Goal: Information Seeking & Learning: Learn about a topic

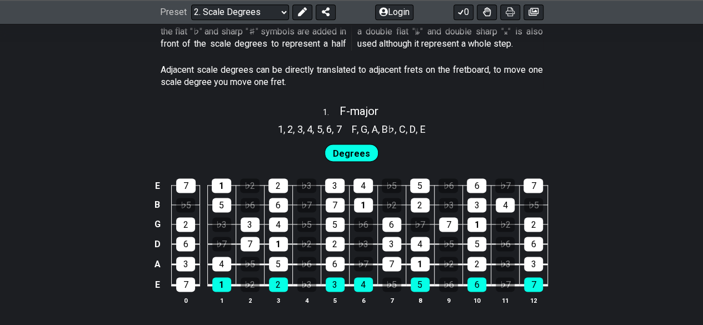
scroll to position [723, 0]
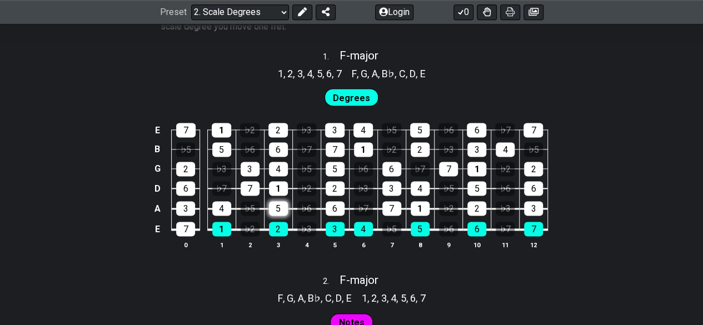
click at [284, 206] on div "5" at bounding box center [278, 208] width 19 height 14
click at [279, 199] on td "5" at bounding box center [278, 198] width 28 height 21
click at [278, 201] on div "5" at bounding box center [278, 208] width 19 height 14
click at [351, 101] on span "Degrees" at bounding box center [351, 98] width 37 height 16
click at [305, 212] on div "♭6" at bounding box center [306, 208] width 19 height 14
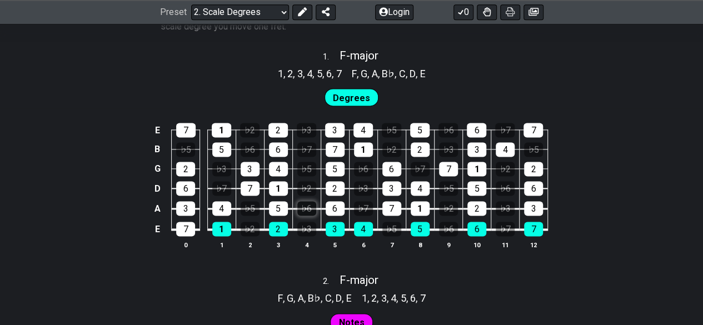
click at [305, 212] on div "♭6" at bounding box center [306, 208] width 19 height 14
click at [361, 206] on div "♭7" at bounding box center [363, 208] width 19 height 14
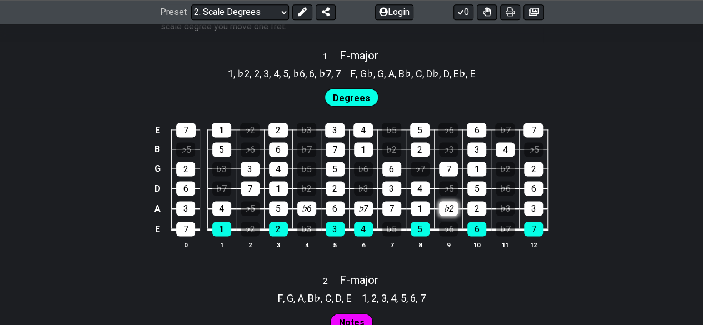
click at [443, 207] on div "♭2" at bounding box center [448, 208] width 19 height 14
drag, startPoint x: 397, startPoint y: 207, endPoint x: 350, endPoint y: 208, distance: 47.3
click at [396, 207] on div "7" at bounding box center [392, 208] width 19 height 14
click at [300, 206] on div "♭6" at bounding box center [306, 208] width 19 height 14
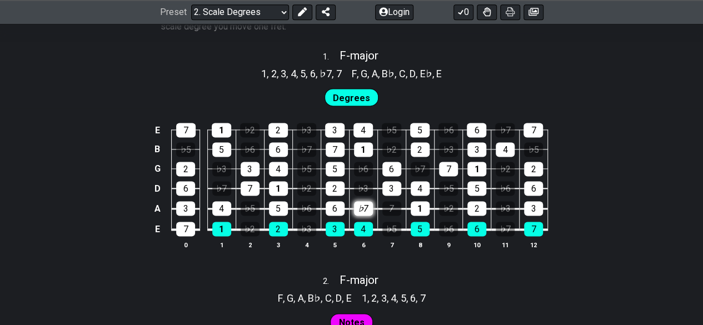
click at [364, 208] on div "♭7" at bounding box center [363, 208] width 19 height 14
click at [385, 207] on div "7" at bounding box center [392, 208] width 19 height 14
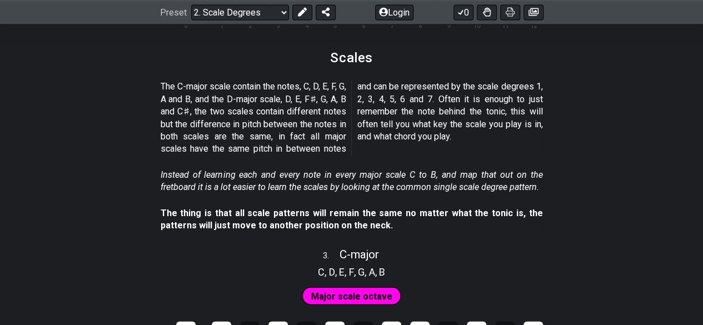
scroll to position [1279, 0]
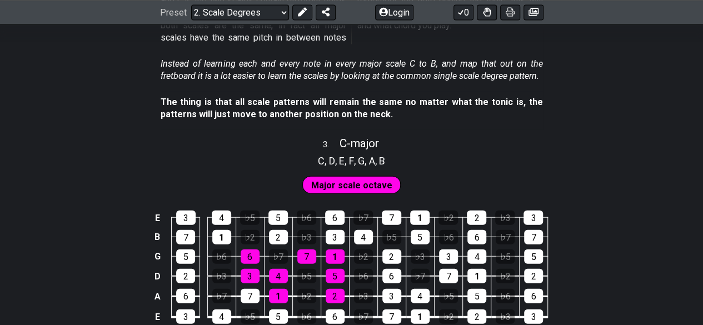
click at [86, 201] on div "E 3 4 ♭5 5 ♭6 6 ♭7 7 1 ♭2 2 ♭3 3 B 7 1 ♭2 2 ♭3 3 4 ♭5 5 ♭6 6 ♭7 7 G 5 ♭6 6 ♭7 7…" at bounding box center [351, 274] width 703 height 156
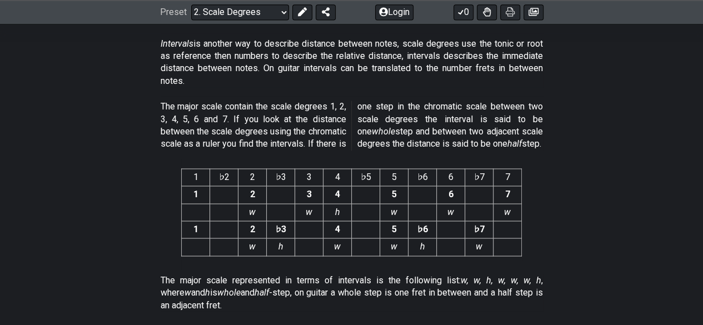
scroll to position [3017, 0]
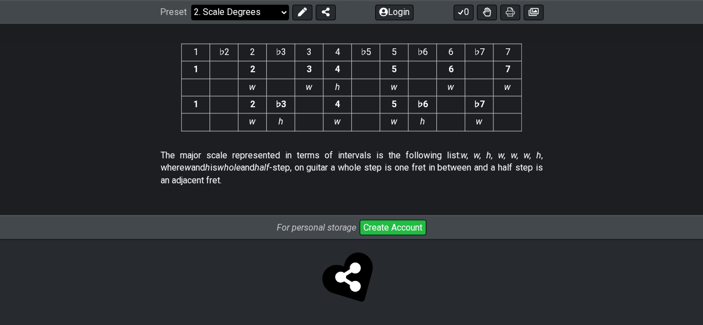
click at [279, 12] on select "Welcome to #fretflip! Initial Preset Custom Preset Minor Pentatonic Major Penta…" at bounding box center [240, 12] width 98 height 16
click at [191, 4] on select "Welcome to #fretflip! Initial Preset Custom Preset Minor Pentatonic Major Penta…" at bounding box center [240, 12] width 98 height 16
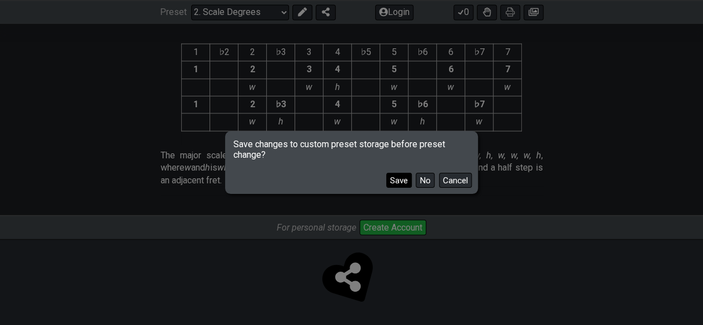
click at [401, 183] on button "Save" at bounding box center [399, 180] width 26 height 15
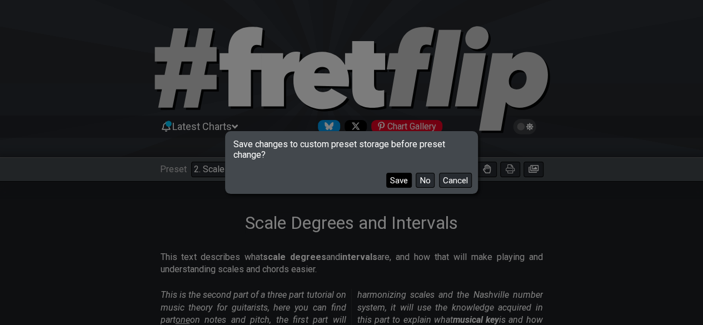
select select "/welcome"
select select "C"
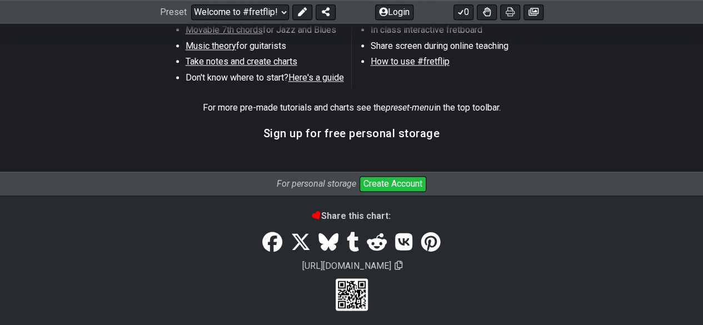
scroll to position [729, 0]
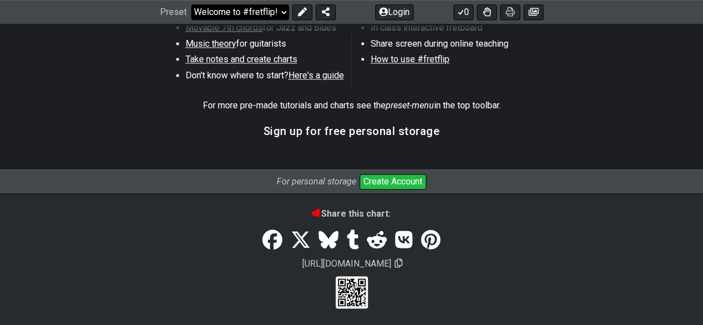
click at [280, 8] on select "Welcome to #fretflip! Initial Preset Scale Degrees and Intervals Minor Pentaton…" at bounding box center [240, 12] width 98 height 16
click at [191, 20] on select "Welcome to #fretflip! Initial Preset Scale Degrees and Intervals Minor Pentaton…" at bounding box center [240, 12] width 98 height 16
select select "/the-7-modes"
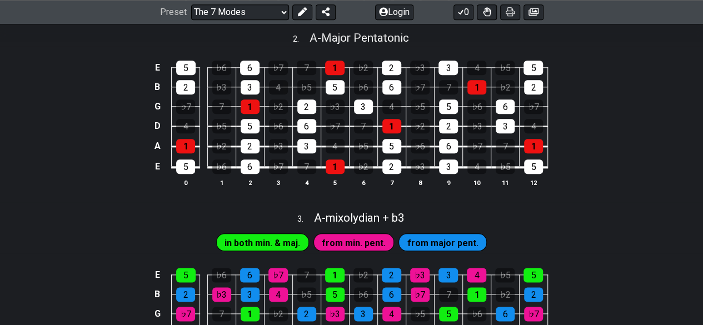
scroll to position [667, 0]
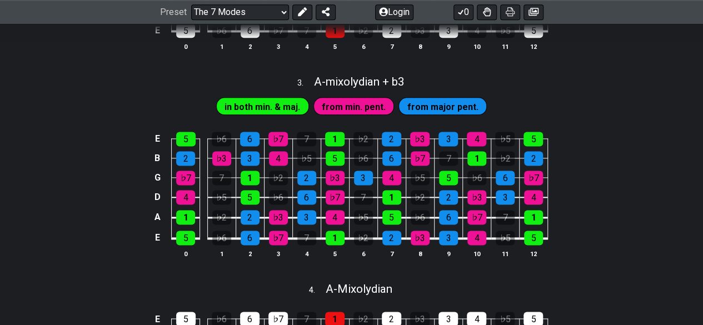
click at [100, 194] on div "E 5 ♭6 6 ♭7 7 1 ♭2 2 ♭3 3 4 ♭5 5 B 2 ♭3 3 4 ♭5 5 ♭6 6 ♭7 7 1 ♭2 2 G ♭7 7 1 ♭2 2…" at bounding box center [351, 195] width 703 height 156
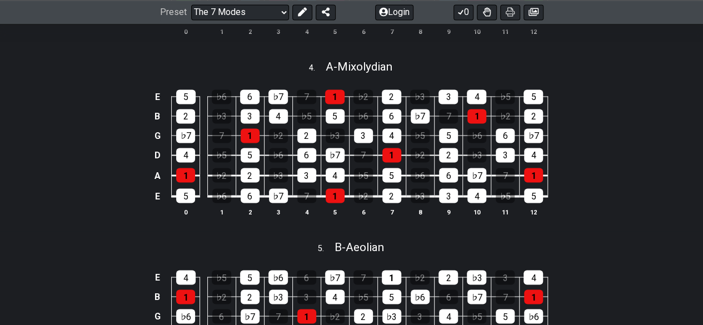
scroll to position [1056, 0]
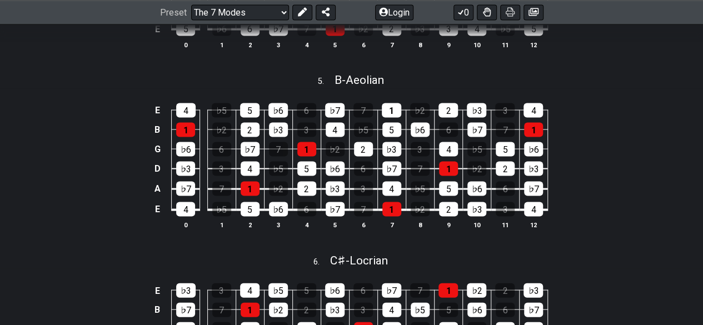
click at [144, 152] on div "E 4 ♭5 5 ♭6 6 ♭7 7 1 ♭2 2 ♭3 3 4 B 1 ♭2 2 ♭3 3 4 ♭5 5 ♭6 6 ♭7 7 1 G ♭6 6 ♭7 7 1…" at bounding box center [351, 167] width 703 height 156
